Goal: Task Accomplishment & Management: Manage account settings

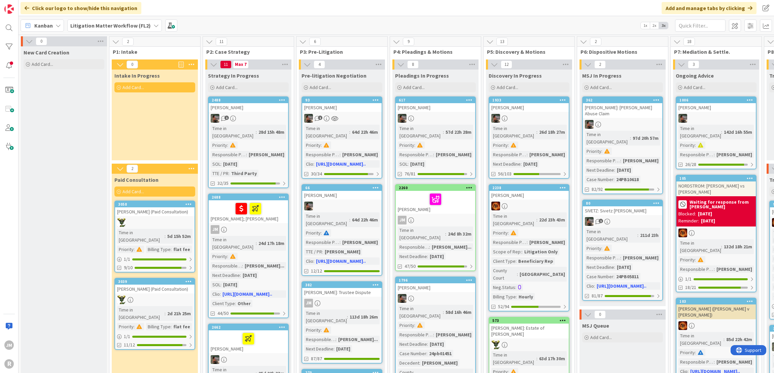
click at [53, 25] on div "Kanban" at bounding box center [42, 26] width 43 height 12
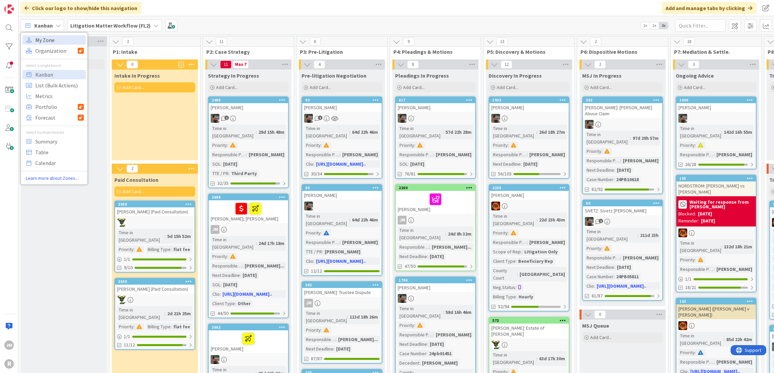
click at [45, 39] on span "My Zone" at bounding box center [59, 40] width 48 height 10
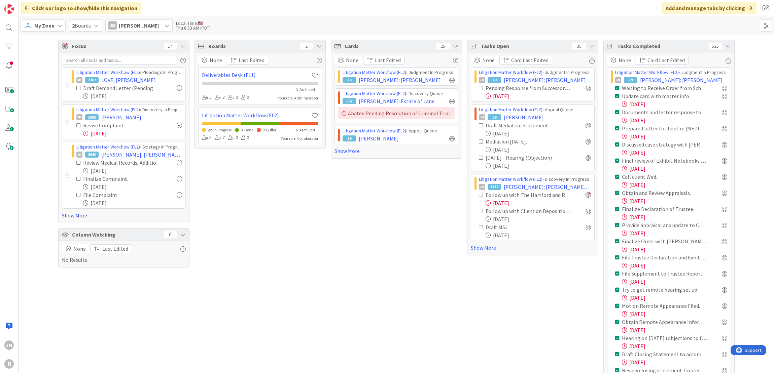
click at [69, 216] on link "Show More" at bounding box center [124, 216] width 124 height 8
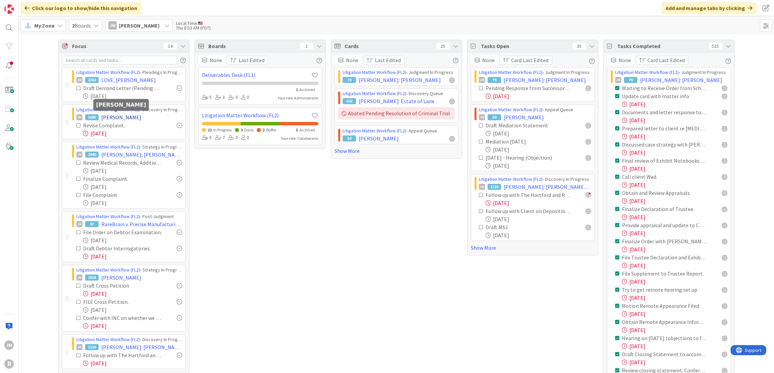
click at [111, 118] on span "[PERSON_NAME]" at bounding box center [121, 117] width 40 height 8
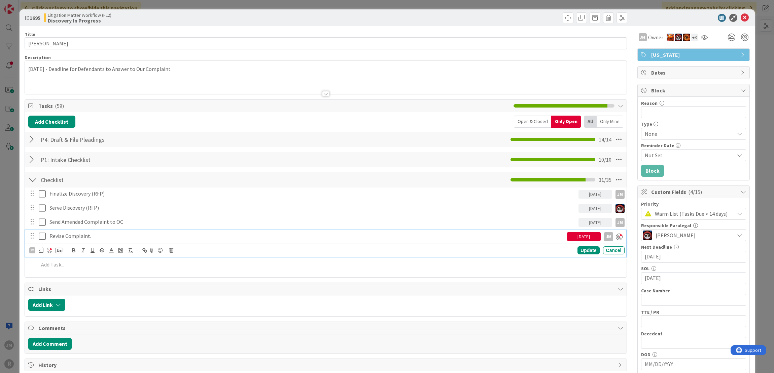
click at [84, 236] on p "Revise Complaint." at bounding box center [306, 236] width 515 height 8
click at [41, 248] on icon at bounding box center [41, 250] width 5 height 5
click at [106, 292] on td "2" at bounding box center [105, 294] width 13 height 13
type input "[DATE]"
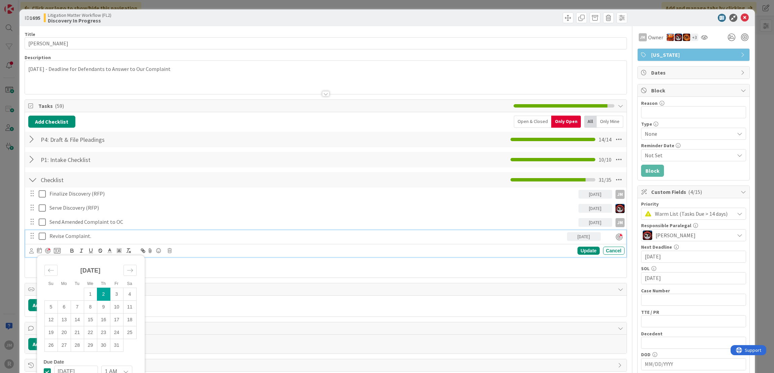
click at [595, 252] on div "Update Cancel" at bounding box center [501, 251] width 245 height 8
click at [591, 251] on div "Update" at bounding box center [588, 251] width 22 height 8
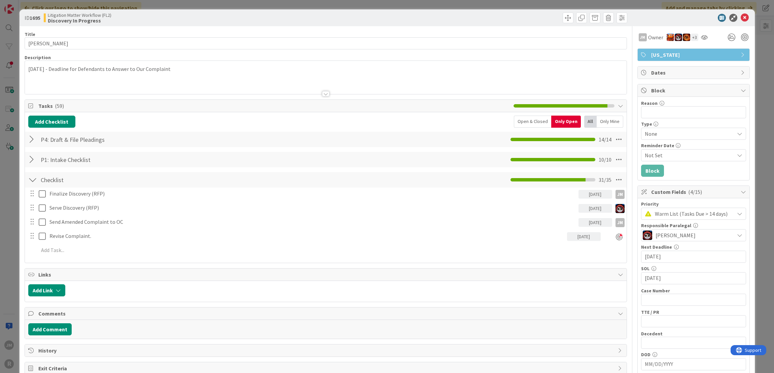
click at [17, 234] on div "ID 1695 Litigation Matter Workflow (FL2) Discovery In Progress Title 14 / 128 […" at bounding box center [387, 186] width 774 height 373
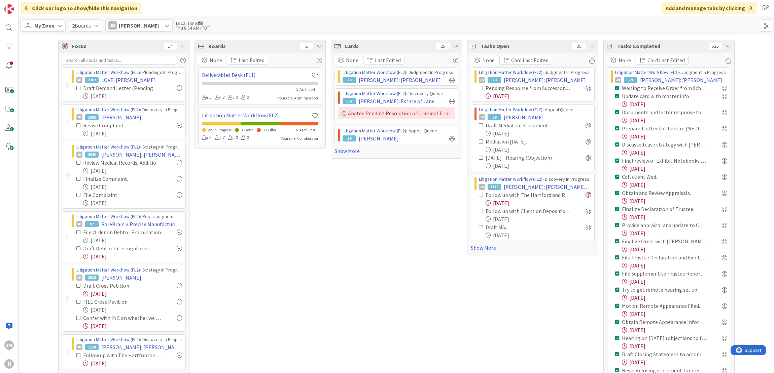
click at [59, 25] on icon at bounding box center [59, 25] width 5 height 5
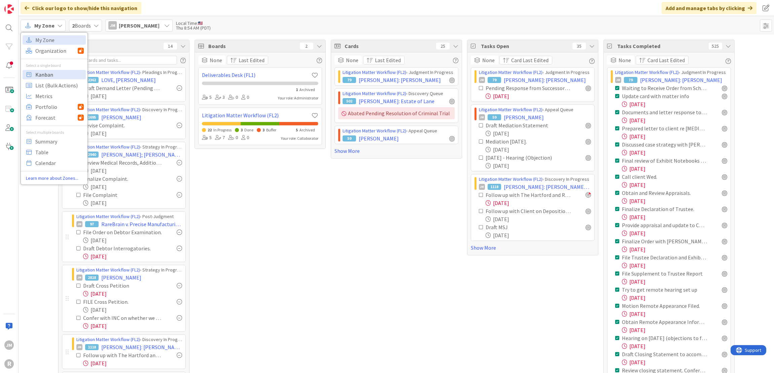
click at [50, 76] on span "Kanban" at bounding box center [59, 75] width 48 height 10
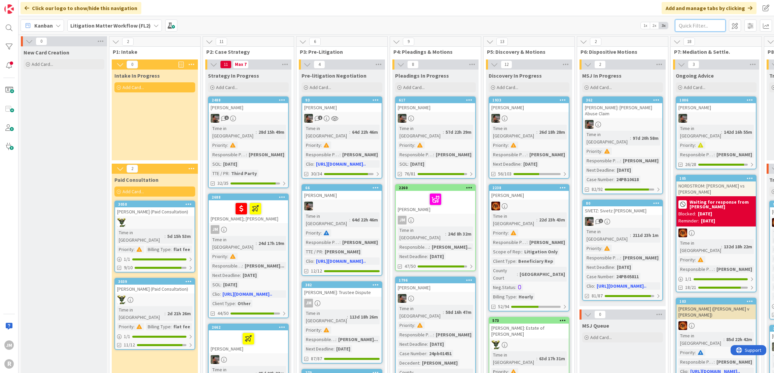
click at [692, 27] on input "text" at bounding box center [700, 26] width 50 height 12
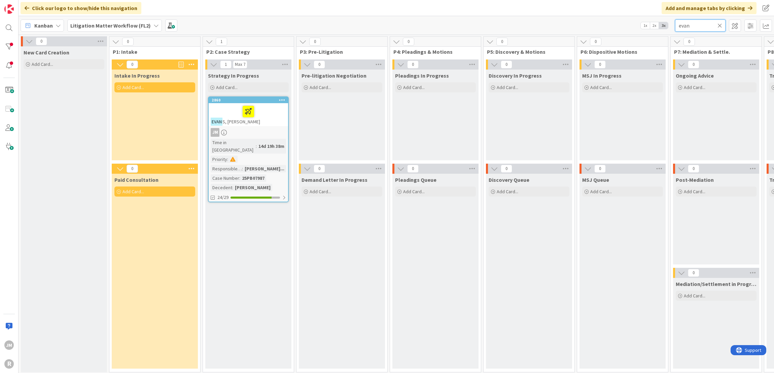
type input "evan"
click at [275, 117] on div at bounding box center [248, 112] width 75 height 14
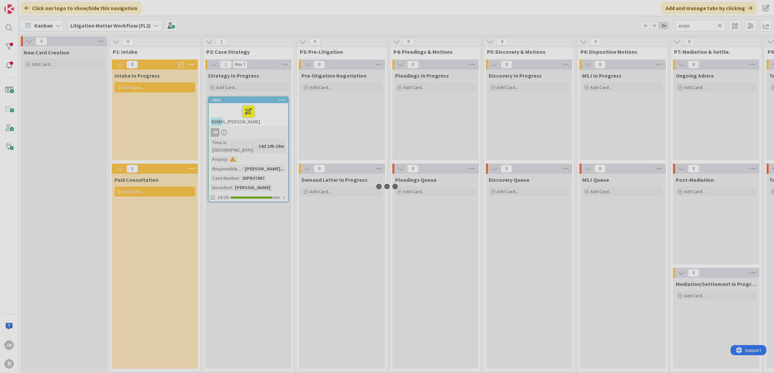
click at [275, 117] on div at bounding box center [387, 186] width 774 height 373
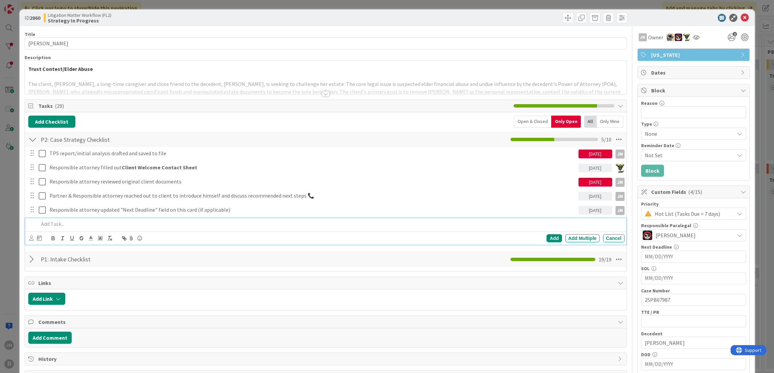
click at [83, 219] on div at bounding box center [330, 224] width 588 height 12
click at [31, 238] on icon at bounding box center [31, 238] width 4 height 5
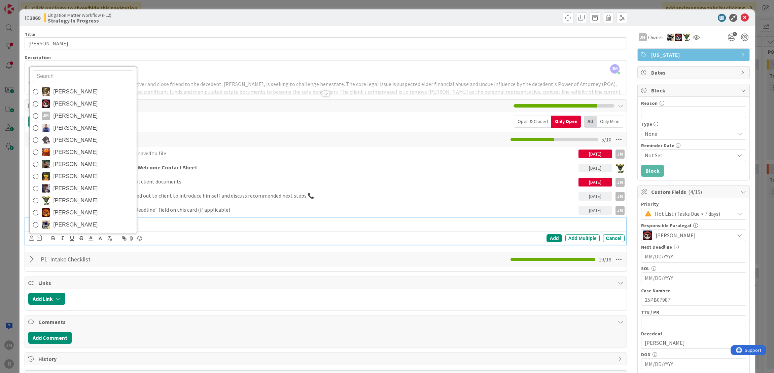
click at [50, 115] on link "[PERSON_NAME] [PERSON_NAME]" at bounding box center [83, 116] width 107 height 12
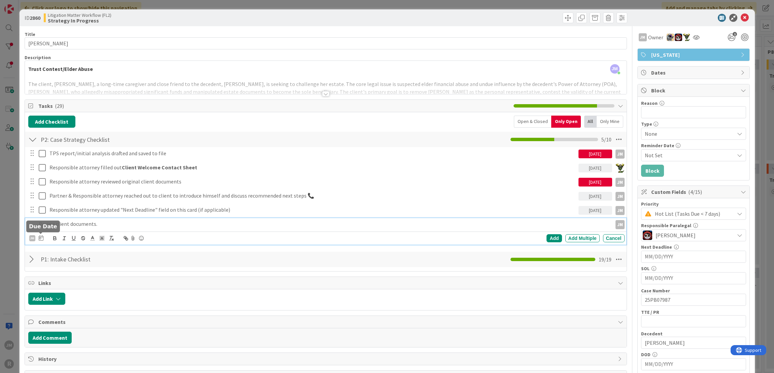
click at [41, 238] on icon at bounding box center [41, 237] width 5 height 5
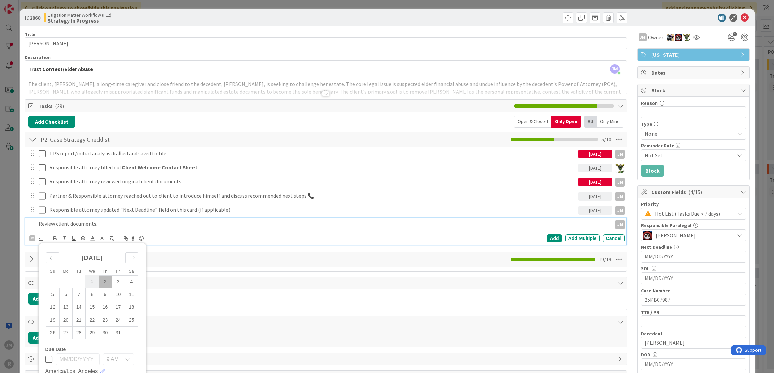
click at [93, 281] on td "1" at bounding box center [91, 281] width 13 height 13
click at [546, 238] on div "Add" at bounding box center [553, 238] width 15 height 8
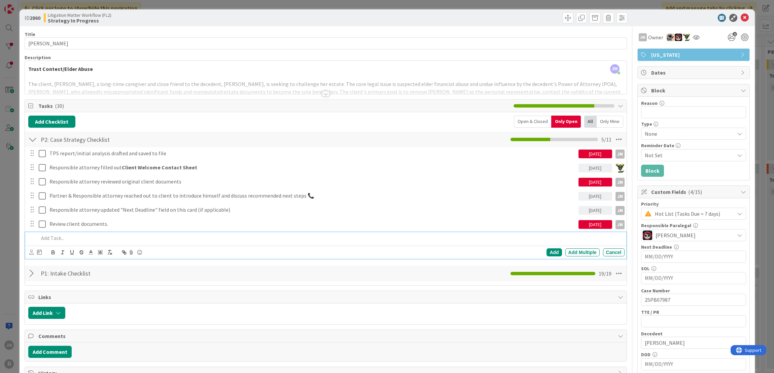
click at [78, 232] on div at bounding box center [330, 238] width 588 height 12
click at [31, 250] on icon at bounding box center [31, 252] width 4 height 5
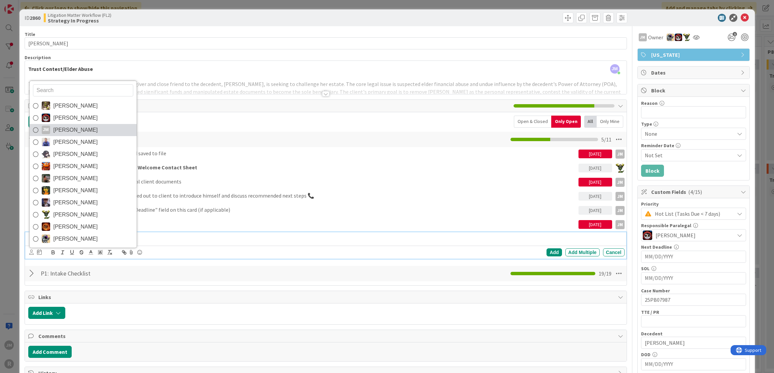
click at [63, 130] on span "[PERSON_NAME]" at bounding box center [75, 130] width 44 height 10
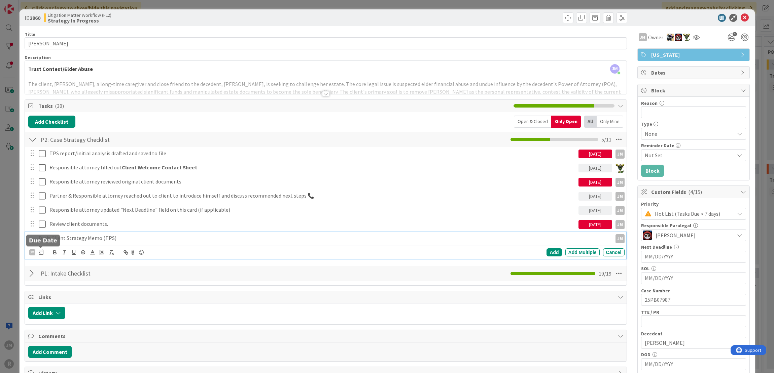
click at [41, 253] on icon at bounding box center [41, 252] width 5 height 5
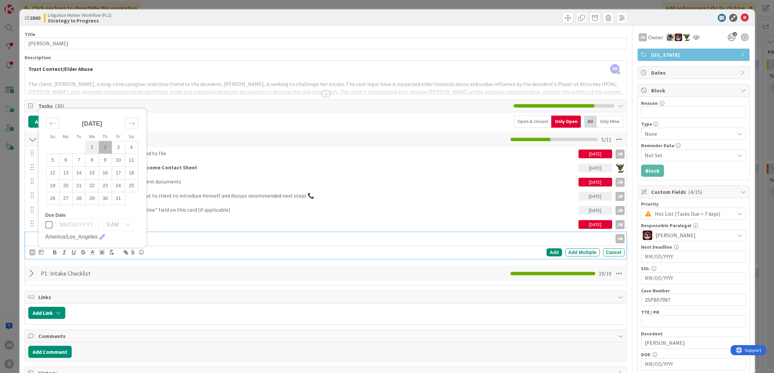
click at [97, 147] on td "1" at bounding box center [91, 147] width 13 height 13
type input "[DATE]"
click at [552, 248] on div "[PERSON_NAME] [PERSON_NAME] [PERSON_NAME] [PERSON_NAME] [PERSON_NAME] [PERSON_N…" at bounding box center [326, 252] width 595 height 9
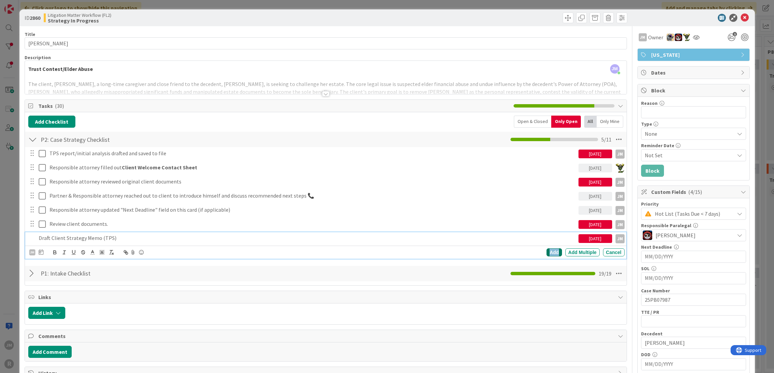
click at [551, 249] on div "Add" at bounding box center [553, 253] width 15 height 8
click at [7, 254] on div "ID 2860 Litigation Matter Workflow (FL2) Strategy In Progress Title 15 / 128 [P…" at bounding box center [387, 186] width 774 height 373
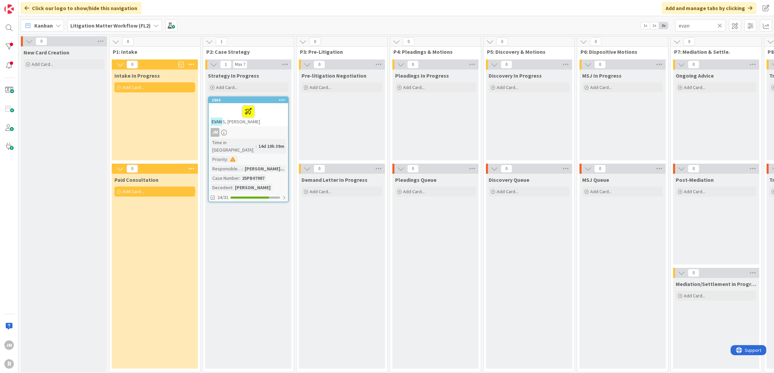
click at [720, 26] on icon at bounding box center [719, 26] width 5 height 6
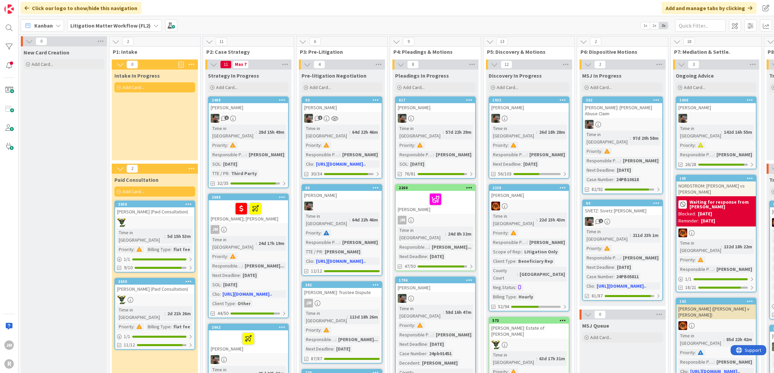
click at [58, 27] on icon at bounding box center [57, 25] width 5 height 5
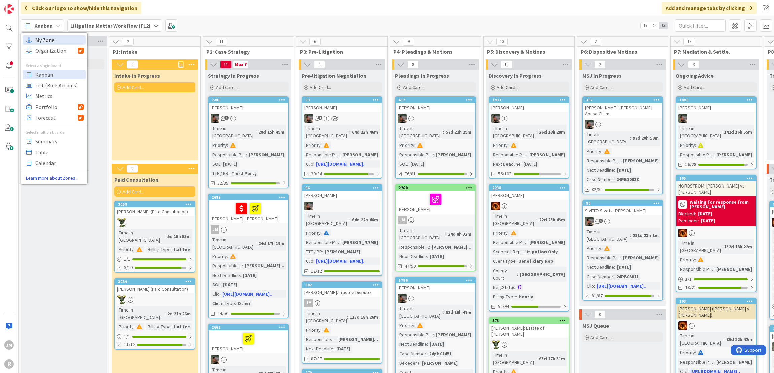
click at [54, 39] on span "My Zone" at bounding box center [59, 40] width 48 height 10
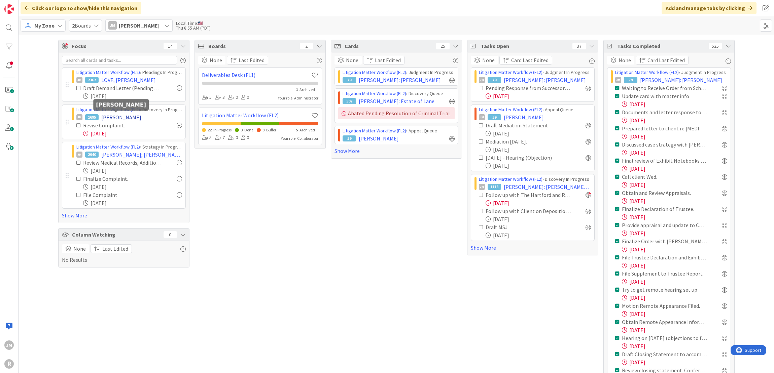
click at [107, 117] on span "[PERSON_NAME]" at bounding box center [121, 117] width 40 height 8
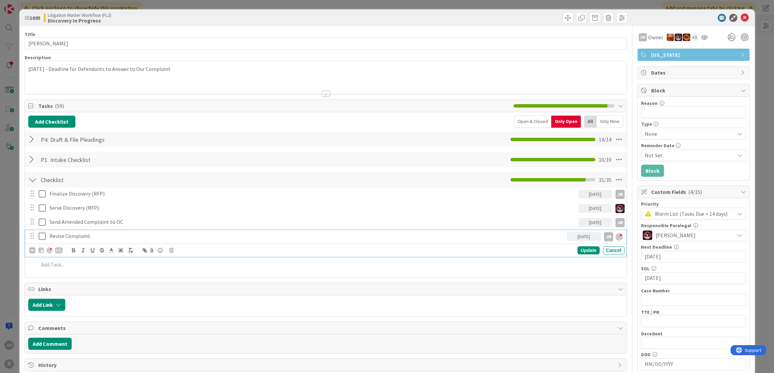
click at [69, 237] on p "Revise Complaint." at bounding box center [306, 236] width 515 height 8
click at [38, 245] on div "JM Update Cancel" at bounding box center [325, 250] width 601 height 13
click at [40, 248] on icon at bounding box center [41, 250] width 5 height 5
click at [104, 293] on td "2" at bounding box center [105, 294] width 13 height 13
click at [586, 253] on div "Update" at bounding box center [588, 251] width 22 height 8
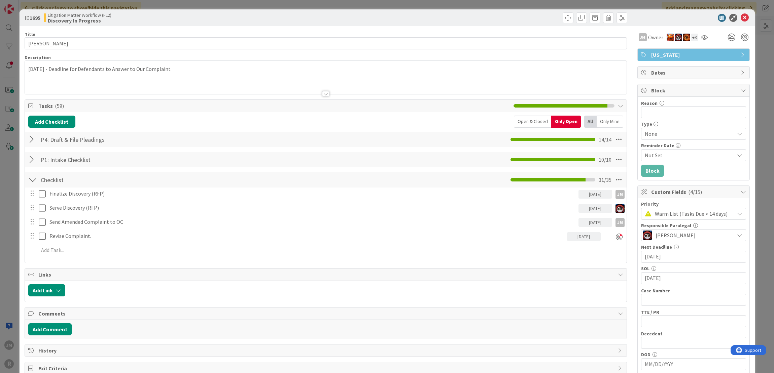
click at [8, 230] on div "ID 1695 Litigation Matter Workflow (FL2) Discovery In Progress Title 14 / 128 […" at bounding box center [387, 186] width 774 height 373
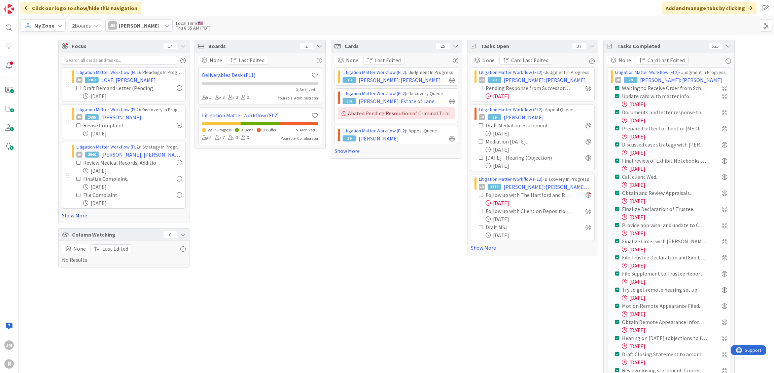
click at [67, 214] on link "Show More" at bounding box center [124, 216] width 124 height 8
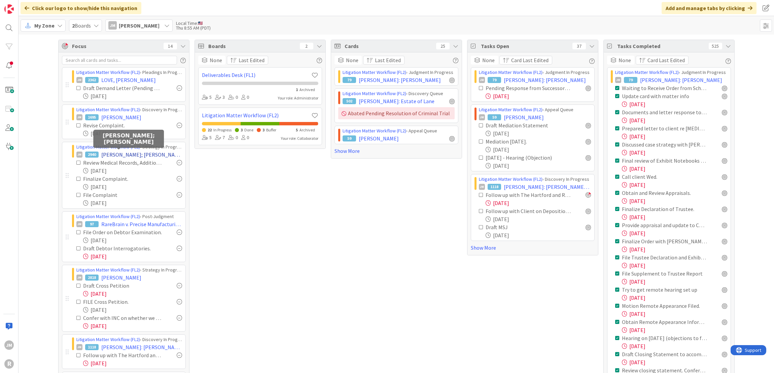
click at [107, 154] on span "[PERSON_NAME]; [PERSON_NAME]" at bounding box center [141, 155] width 81 height 8
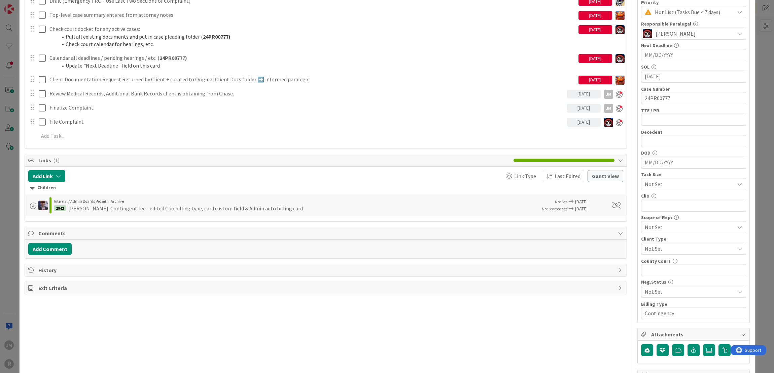
scroll to position [101, 0]
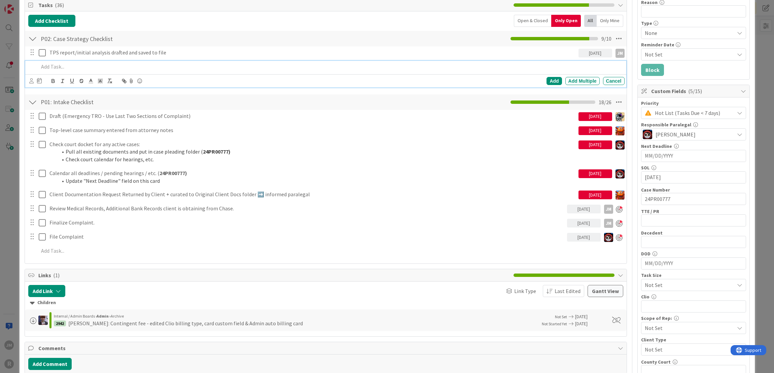
click at [68, 67] on p at bounding box center [330, 67] width 583 height 8
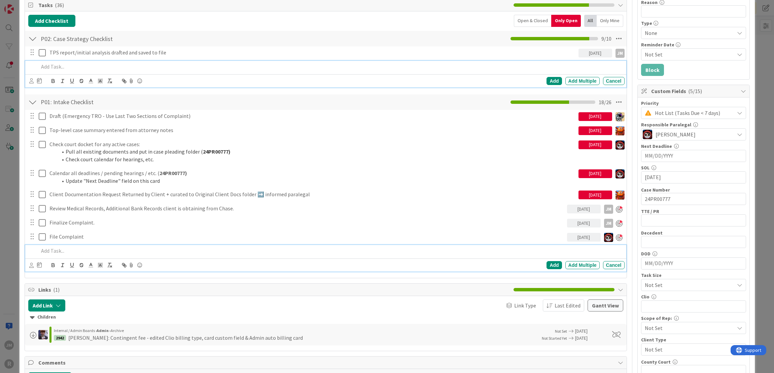
click at [62, 249] on p at bounding box center [330, 251] width 583 height 8
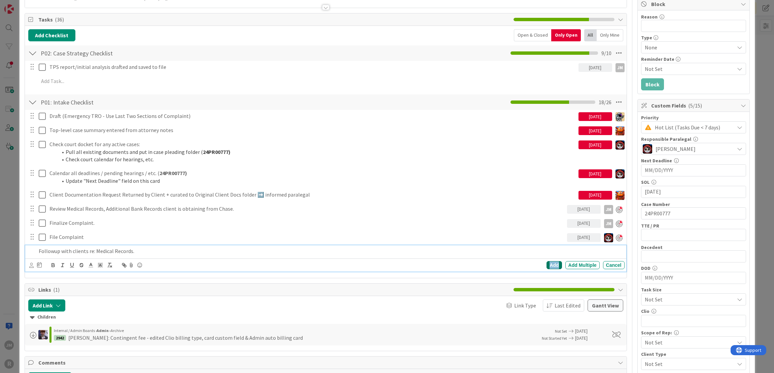
click at [549, 265] on div "Add" at bounding box center [553, 265] width 15 height 8
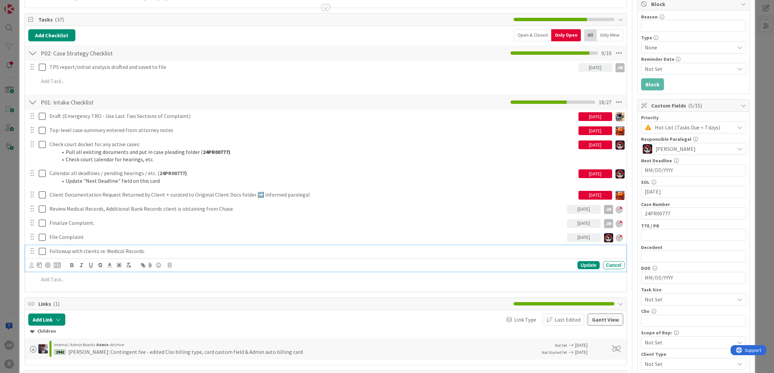
click at [54, 249] on p "Followup with clients re: Medical Records." at bounding box center [335, 252] width 572 height 8
click at [30, 265] on icon at bounding box center [31, 265] width 4 height 5
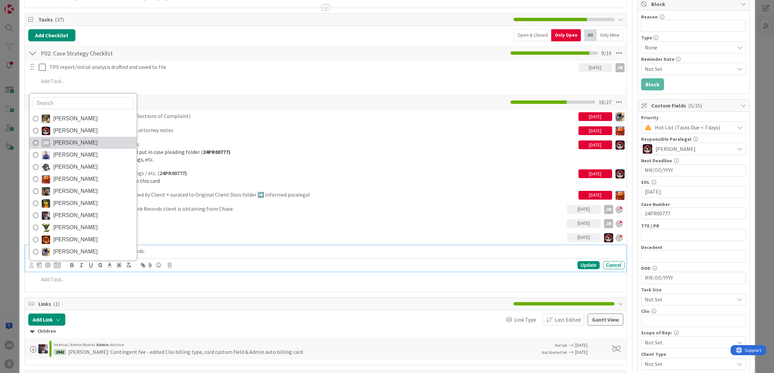
click at [62, 143] on span "[PERSON_NAME]" at bounding box center [75, 143] width 44 height 10
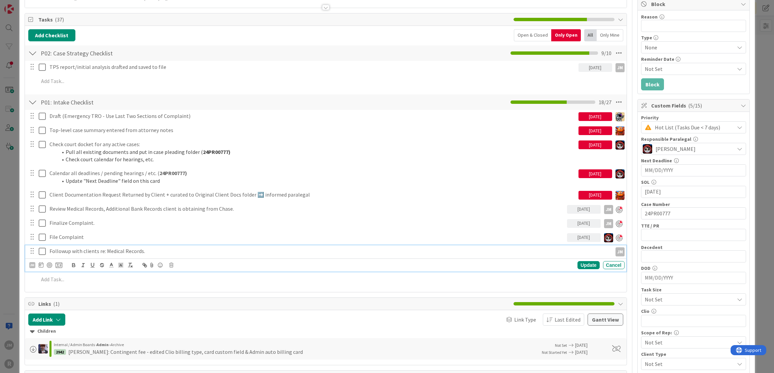
click at [41, 266] on icon at bounding box center [41, 264] width 5 height 5
click at [101, 305] on td "2" at bounding box center [105, 309] width 13 height 13
type input "[DATE]"
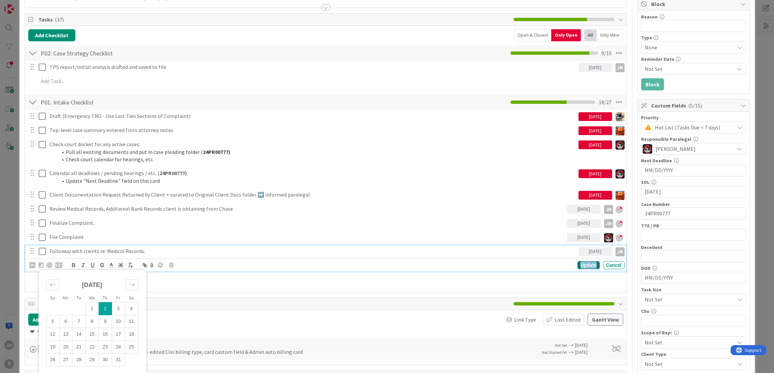
click at [581, 264] on div "Update" at bounding box center [588, 265] width 22 height 8
click at [71, 253] on p "Followup with clients re: Medical Records." at bounding box center [312, 252] width 526 height 8
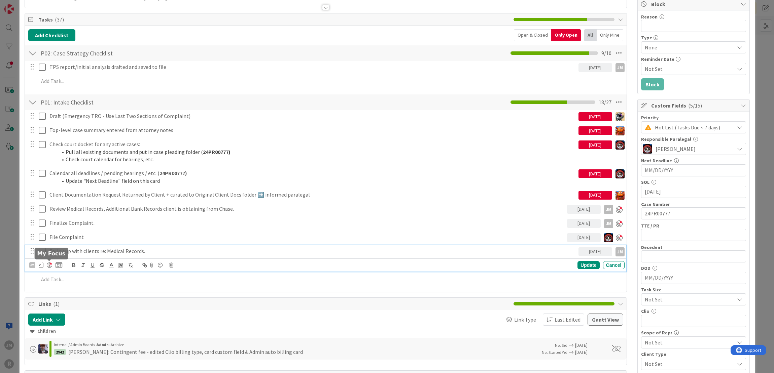
click at [49, 264] on div at bounding box center [49, 265] width 5 height 5
click at [584, 263] on div "Update" at bounding box center [588, 266] width 22 height 8
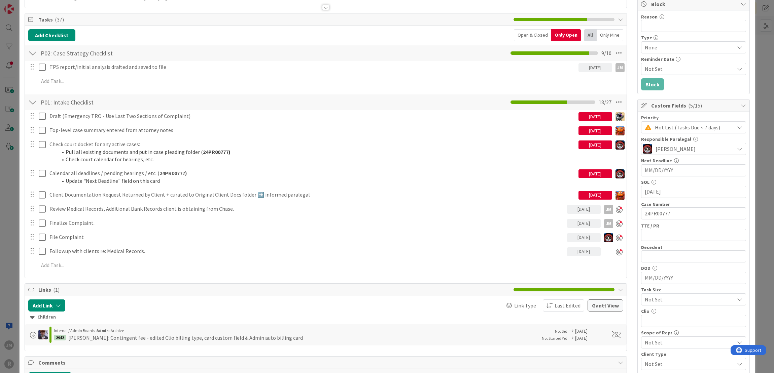
click at [10, 210] on div "ID 2940 Litigation Matter Workflow (FL2) Strategy In Progress Title 15 / 128 [P…" at bounding box center [387, 186] width 774 height 373
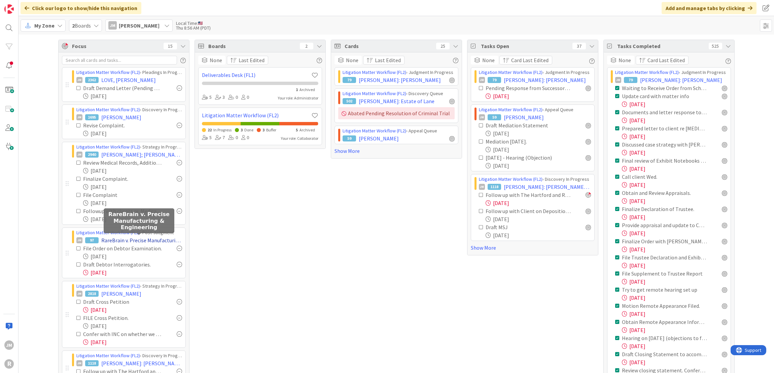
click at [113, 239] on span "RareBrain v. Precise Manufacturing & Engineering" at bounding box center [141, 240] width 81 height 8
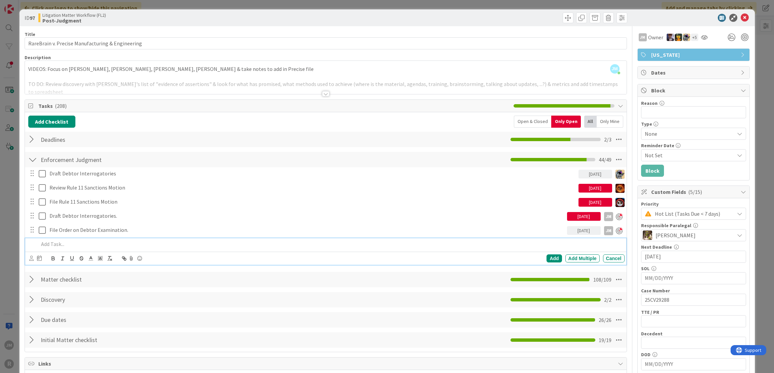
click at [57, 245] on p at bounding box center [330, 244] width 583 height 8
click at [29, 257] on icon at bounding box center [31, 258] width 4 height 5
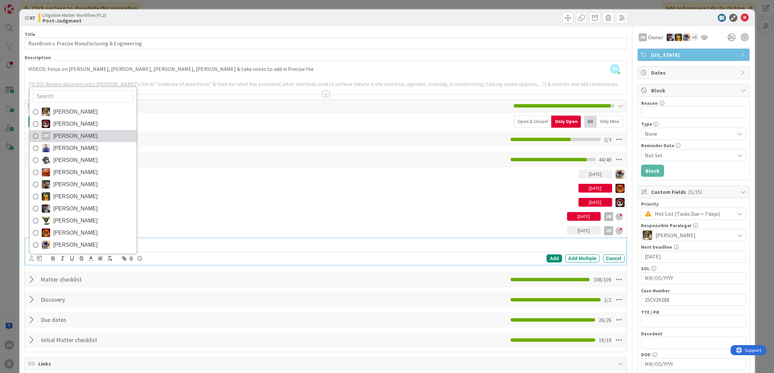
click at [76, 136] on span "[PERSON_NAME]" at bounding box center [75, 136] width 44 height 10
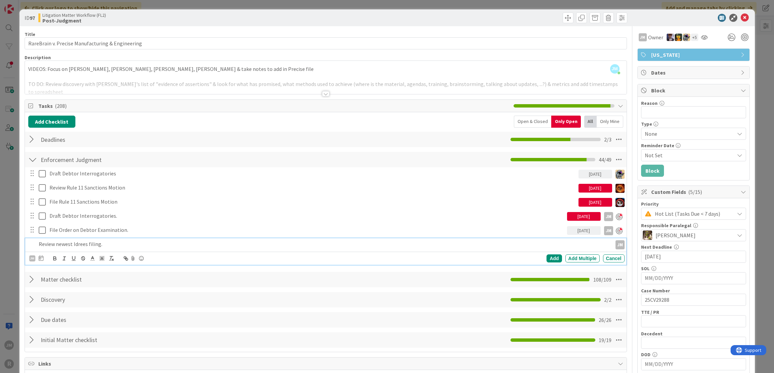
click at [107, 241] on p "Review newest Idrees filing." at bounding box center [324, 244] width 570 height 8
click at [41, 258] on icon at bounding box center [41, 258] width 5 height 5
click at [106, 302] on td "2" at bounding box center [105, 302] width 13 height 13
click at [552, 257] on div "Add" at bounding box center [553, 259] width 15 height 8
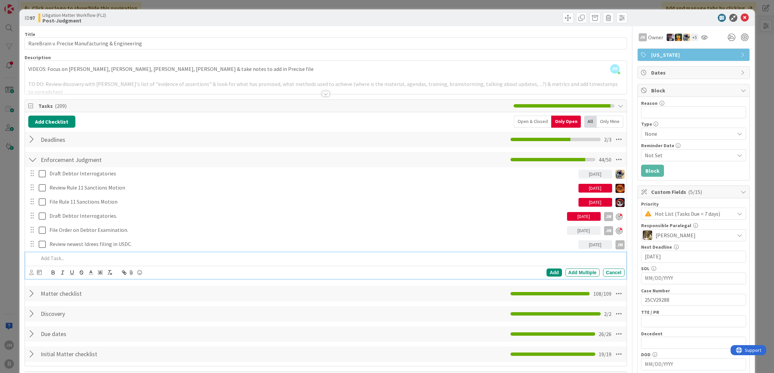
click at [83, 255] on p at bounding box center [330, 259] width 583 height 8
click at [30, 271] on icon at bounding box center [31, 272] width 4 height 5
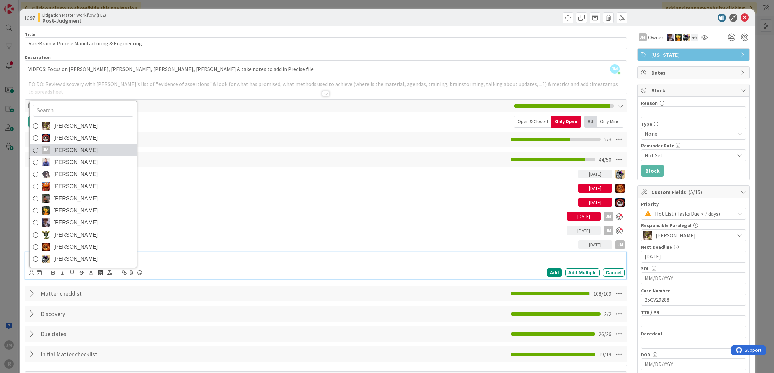
click at [57, 149] on span "[PERSON_NAME]" at bounding box center [75, 150] width 44 height 10
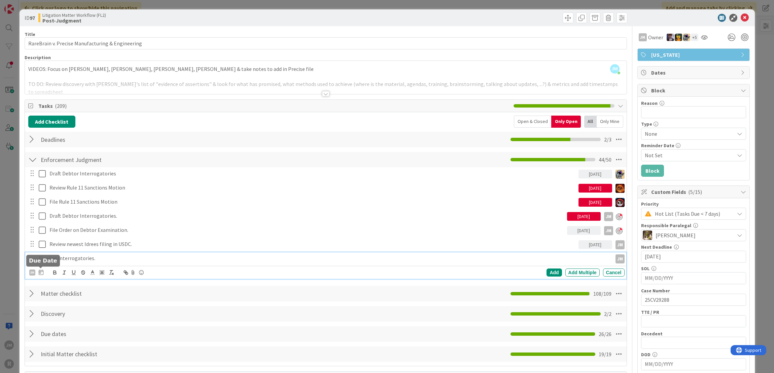
click at [40, 270] on icon at bounding box center [41, 272] width 5 height 5
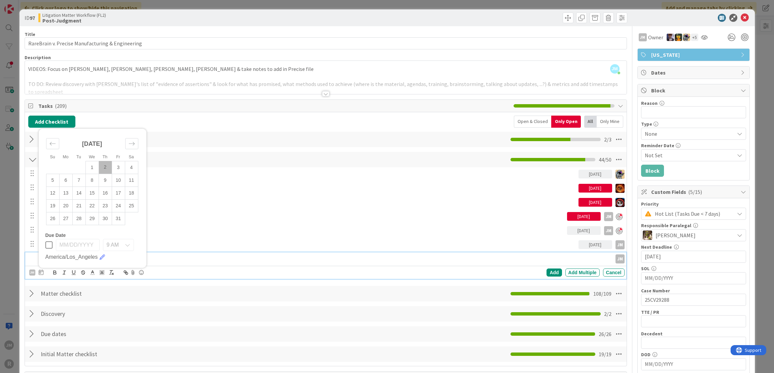
click at [106, 164] on td "2" at bounding box center [105, 167] width 13 height 13
type input "[DATE]"
click at [548, 270] on div "Add" at bounding box center [553, 273] width 15 height 8
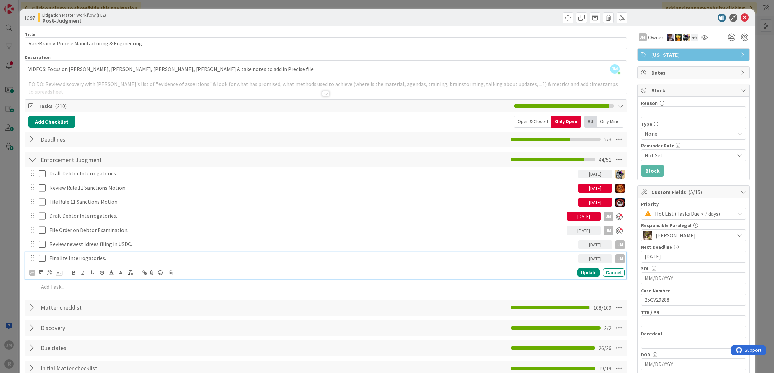
click at [94, 257] on p "Finalize Interrogatories." at bounding box center [312, 259] width 526 height 8
click at [49, 273] on div at bounding box center [49, 272] width 5 height 5
click at [584, 273] on div "Update" at bounding box center [588, 273] width 22 height 8
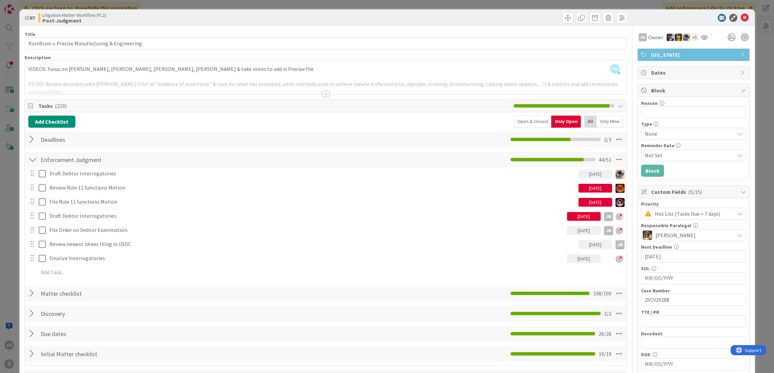
click at [14, 267] on div "ID 97 Litigation Matter Workflow (FL2) Post-Judgment Title 48 / 128 RareBrain v…" at bounding box center [387, 186] width 774 height 373
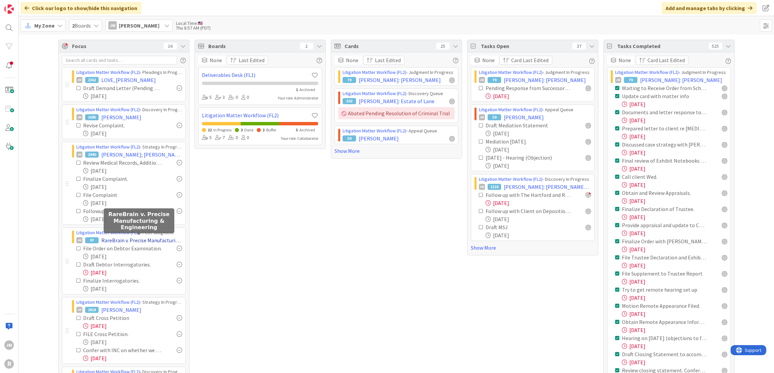
click at [112, 238] on span "RareBrain v. Precise Manufacturing & Engineering" at bounding box center [141, 240] width 81 height 8
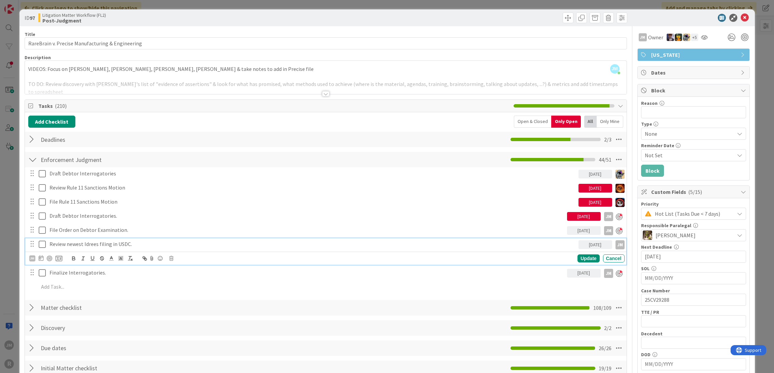
click at [63, 243] on p "Review newest Idrees filing in USDC." at bounding box center [312, 244] width 526 height 8
click at [48, 257] on div at bounding box center [49, 258] width 5 height 5
click at [580, 256] on div "Update" at bounding box center [588, 259] width 22 height 8
click at [74, 246] on p "Review newest Idrees filing in USDC." at bounding box center [306, 244] width 515 height 8
click at [30, 257] on icon at bounding box center [31, 259] width 4 height 5
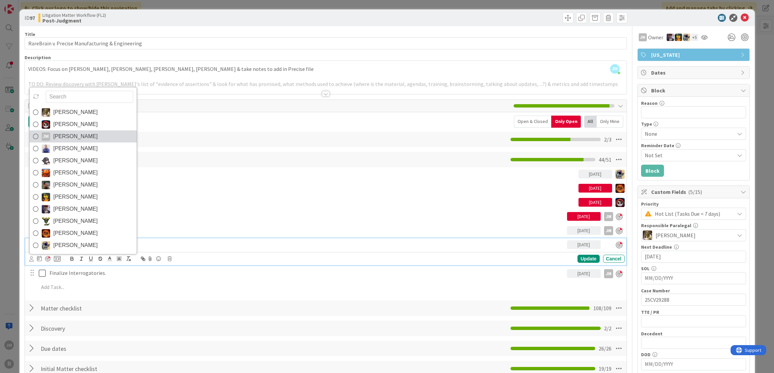
click at [71, 138] on span "[PERSON_NAME]" at bounding box center [75, 136] width 44 height 10
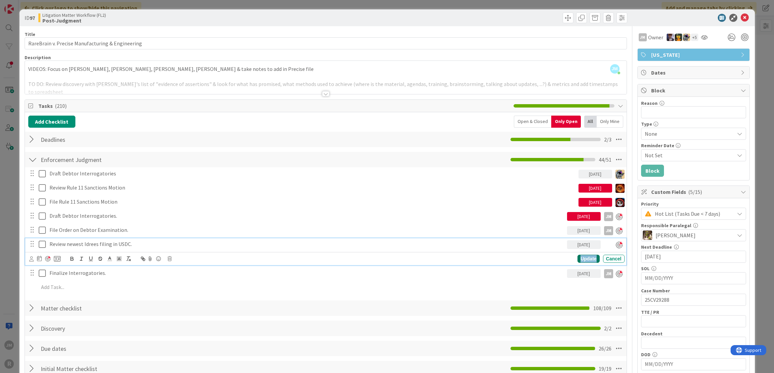
click at [585, 256] on div "Update" at bounding box center [588, 259] width 22 height 8
click at [82, 242] on p "Review newest Idrees filing in USDC." at bounding box center [306, 244] width 515 height 8
click at [32, 258] on icon at bounding box center [31, 259] width 4 height 5
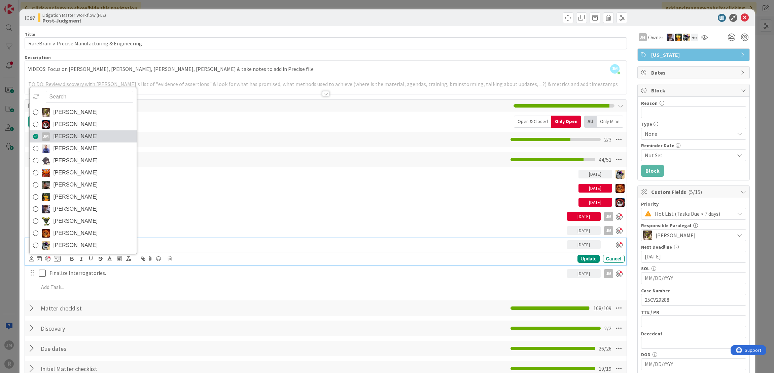
click at [59, 133] on span "[PERSON_NAME]" at bounding box center [75, 136] width 44 height 10
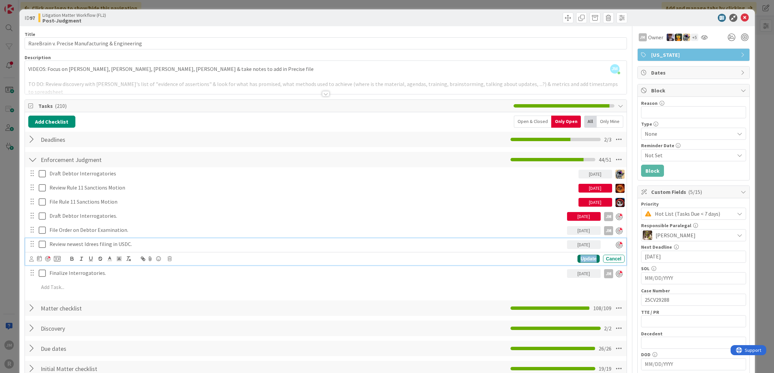
click at [577, 257] on div "Update" at bounding box center [588, 259] width 22 height 8
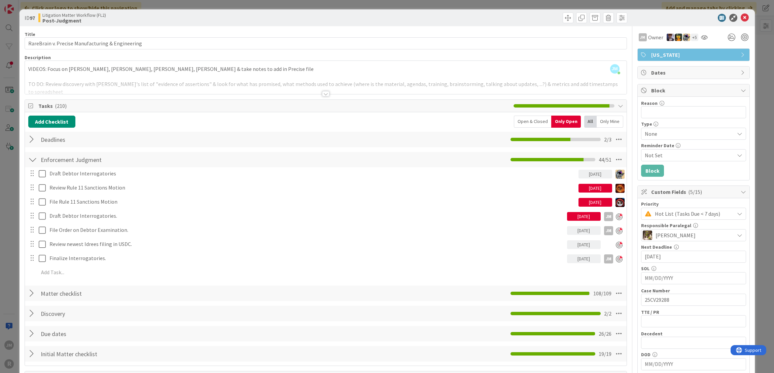
click at [12, 245] on div "ID 97 Litigation Matter Workflow (FL2) Post-Judgment Title 48 / 128 RareBrain v…" at bounding box center [387, 186] width 774 height 373
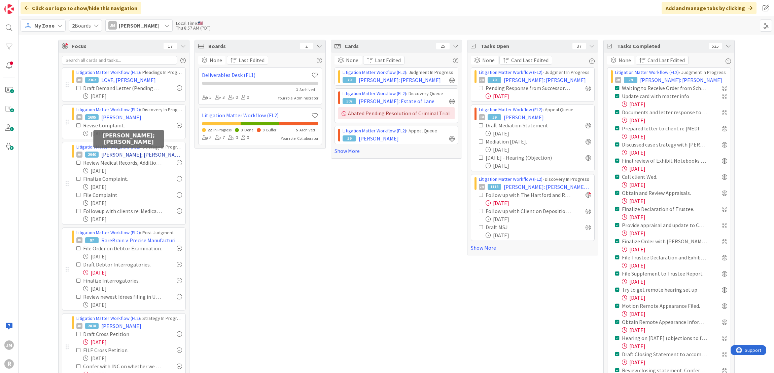
click at [122, 157] on span "[PERSON_NAME]; [PERSON_NAME]" at bounding box center [141, 155] width 81 height 8
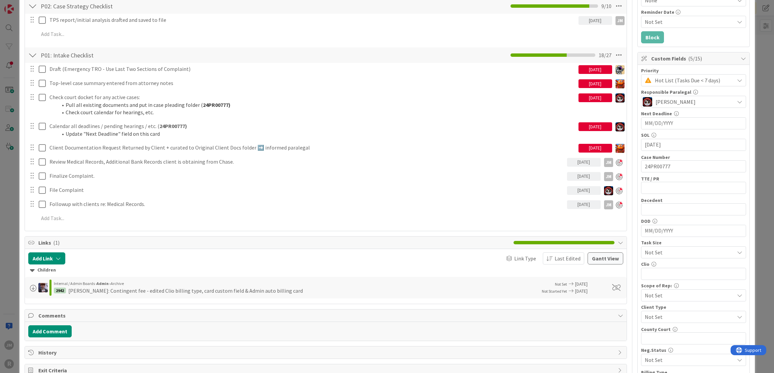
scroll to position [135, 0]
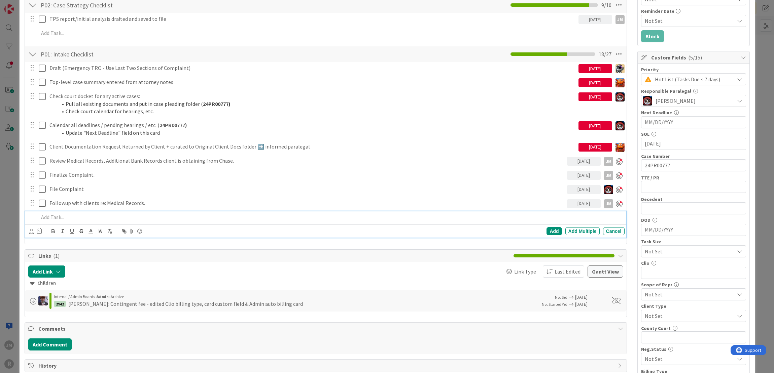
click at [98, 215] on p at bounding box center [330, 218] width 583 height 8
click at [30, 230] on icon at bounding box center [31, 231] width 4 height 5
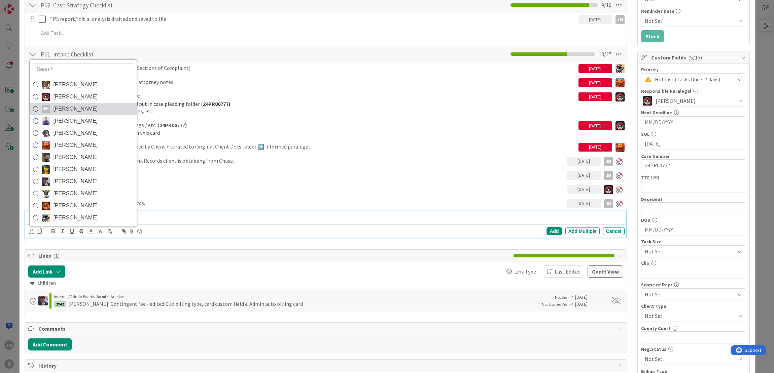
click at [61, 104] on span "[PERSON_NAME]" at bounding box center [75, 109] width 44 height 10
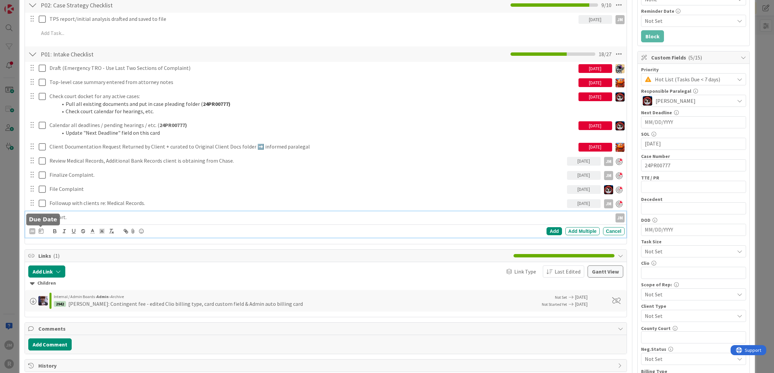
click at [42, 232] on icon at bounding box center [41, 230] width 5 height 5
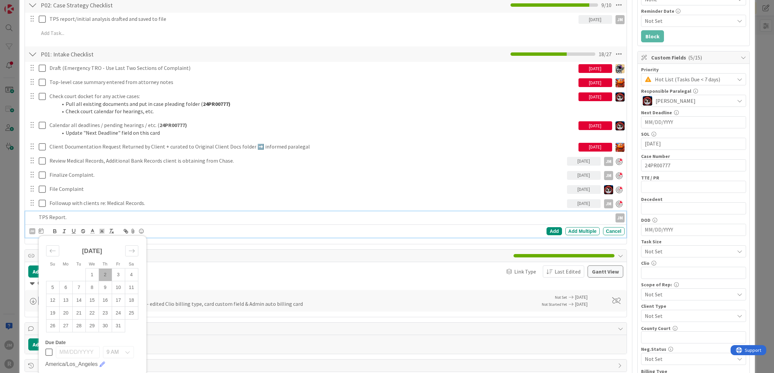
click at [106, 275] on td "2" at bounding box center [105, 275] width 13 height 13
type input "[DATE]"
click at [553, 227] on div "Add" at bounding box center [553, 231] width 15 height 8
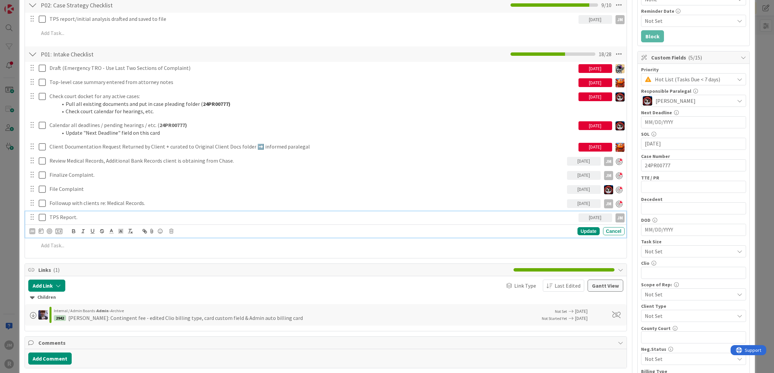
click at [65, 217] on p "TPS Report." at bounding box center [312, 218] width 526 height 8
click at [48, 230] on div at bounding box center [49, 231] width 5 height 5
click at [578, 230] on div "Update" at bounding box center [588, 232] width 22 height 8
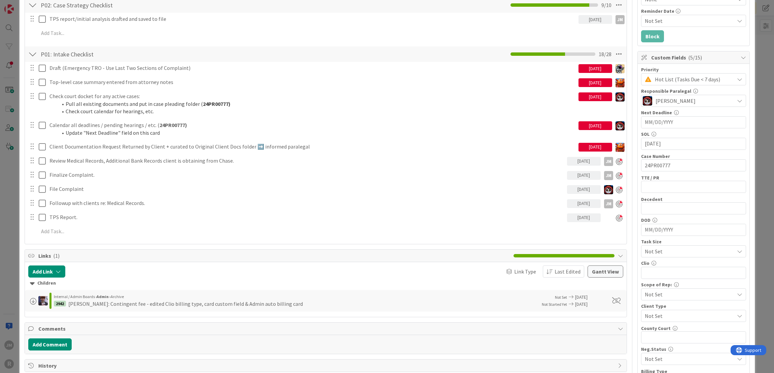
click at [10, 245] on div "ID 2940 Litigation Matter Workflow (FL2) Strategy In Progress Title 15 / 128 [P…" at bounding box center [387, 186] width 774 height 373
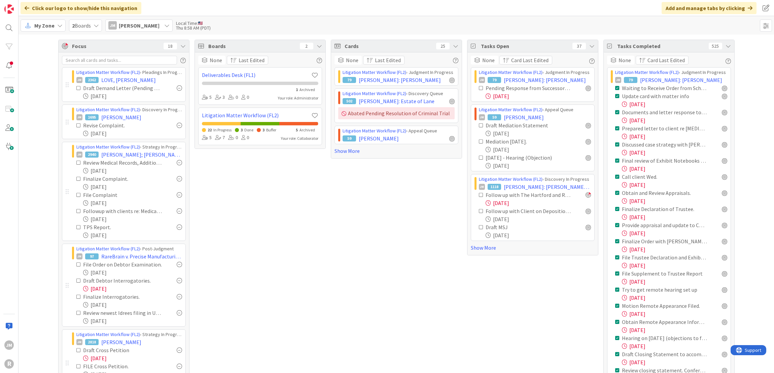
click at [728, 45] on icon at bounding box center [727, 45] width 5 height 5
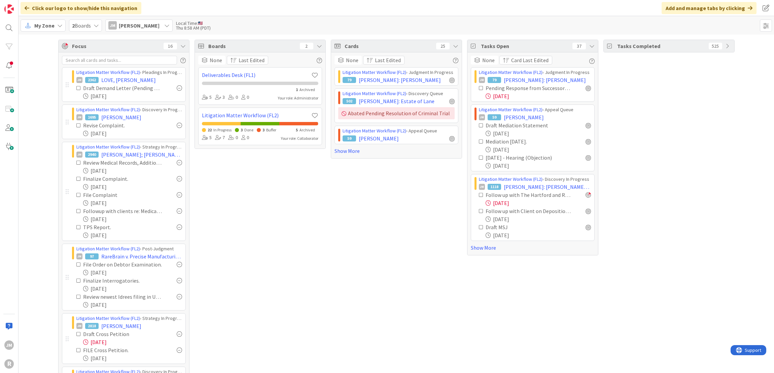
click at [59, 25] on icon at bounding box center [59, 25] width 5 height 5
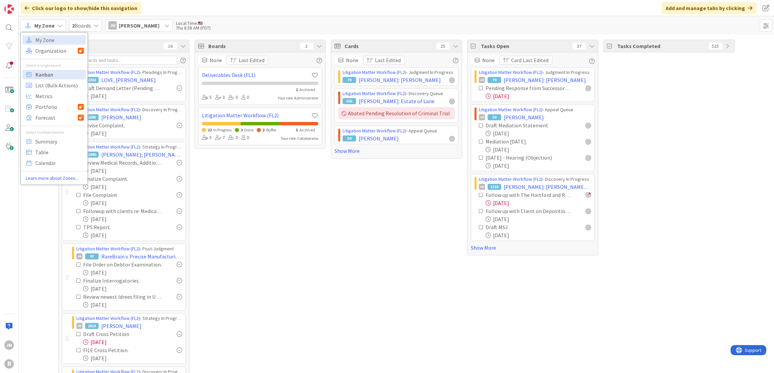
click at [59, 70] on span "Kanban" at bounding box center [59, 75] width 48 height 10
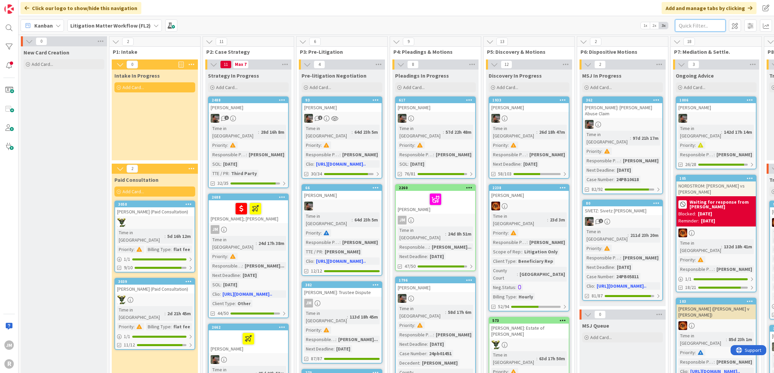
click at [686, 27] on input "text" at bounding box center [700, 26] width 50 height 12
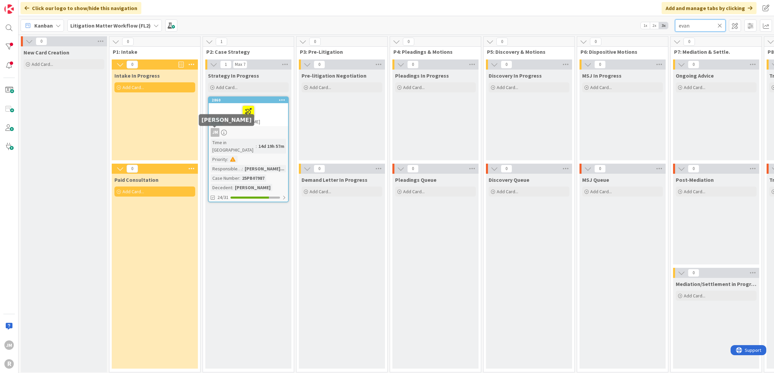
type input "evan"
click at [266, 119] on div "[PERSON_NAME], [PERSON_NAME]" at bounding box center [248, 114] width 79 height 23
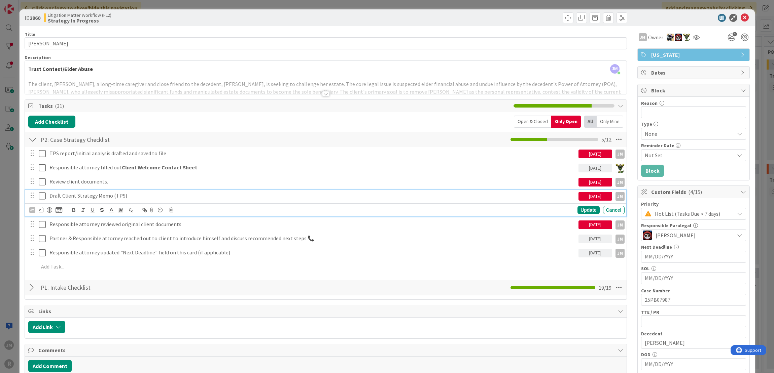
click at [86, 195] on p "Draft Client Strategy Memo (TPS)" at bounding box center [312, 196] width 526 height 8
click at [50, 210] on div at bounding box center [49, 210] width 5 height 5
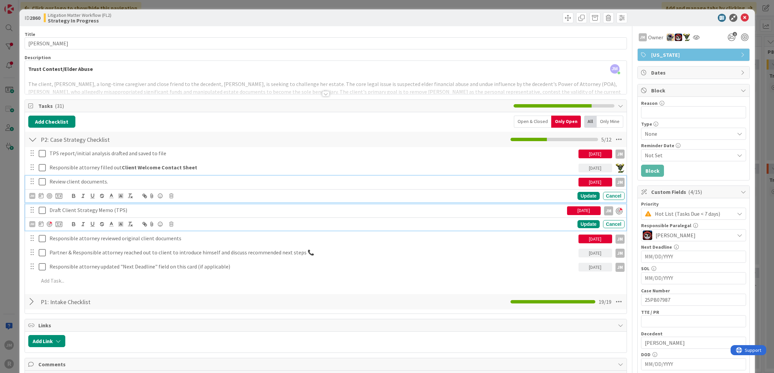
click at [69, 181] on p "Review client documents." at bounding box center [312, 182] width 526 height 8
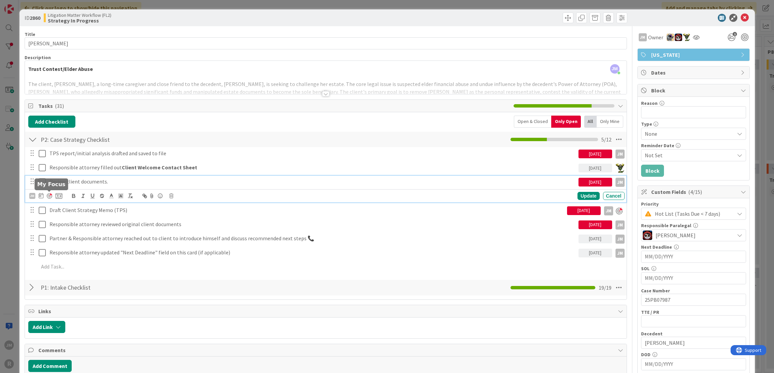
click at [50, 197] on div at bounding box center [49, 195] width 5 height 5
click at [582, 193] on div "Update" at bounding box center [588, 196] width 22 height 8
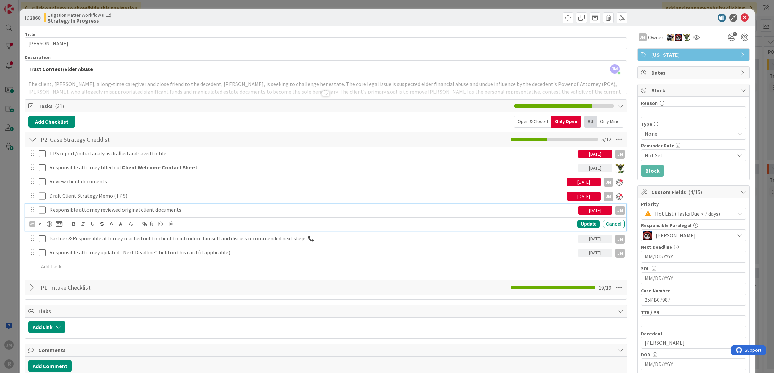
click at [84, 208] on p "Responsible attorney reviewed original client documents" at bounding box center [312, 210] width 526 height 8
click at [50, 222] on div at bounding box center [49, 224] width 5 height 5
click at [15, 231] on div "ID 2860 Litigation Matter Workflow (FL2) Strategy In Progress Title 15 / 128 [P…" at bounding box center [387, 186] width 774 height 373
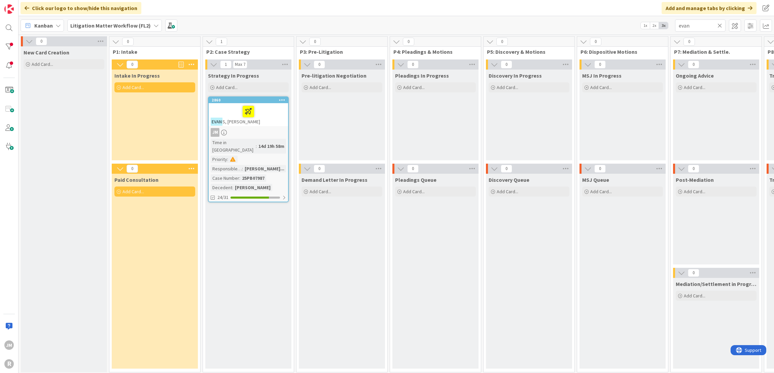
click at [720, 25] on icon at bounding box center [719, 26] width 5 height 6
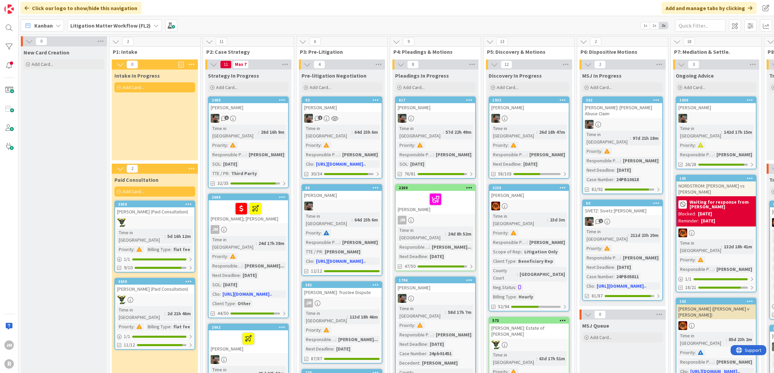
click at [55, 29] on div "Kanban" at bounding box center [42, 26] width 43 height 12
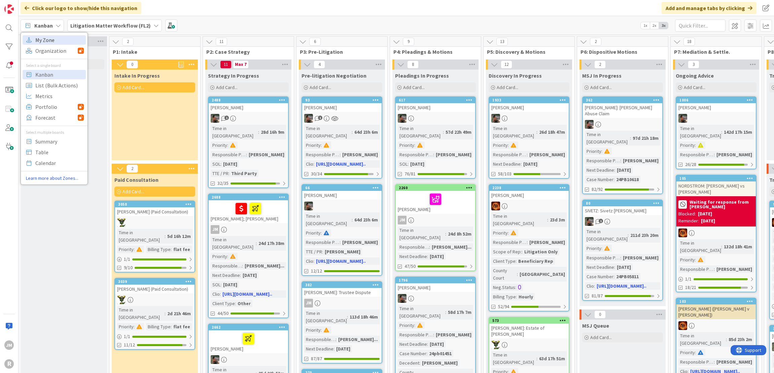
click at [50, 39] on span "My Zone" at bounding box center [59, 40] width 48 height 10
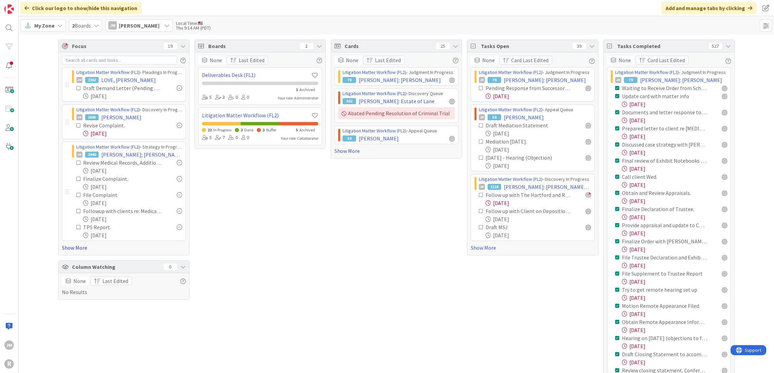
click at [71, 244] on link "Show More" at bounding box center [124, 248] width 124 height 8
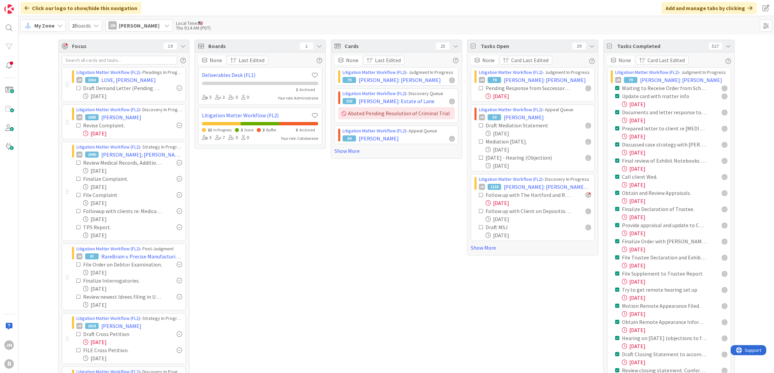
click at [726, 48] on icon at bounding box center [727, 45] width 5 height 5
